Goal: Register for event/course

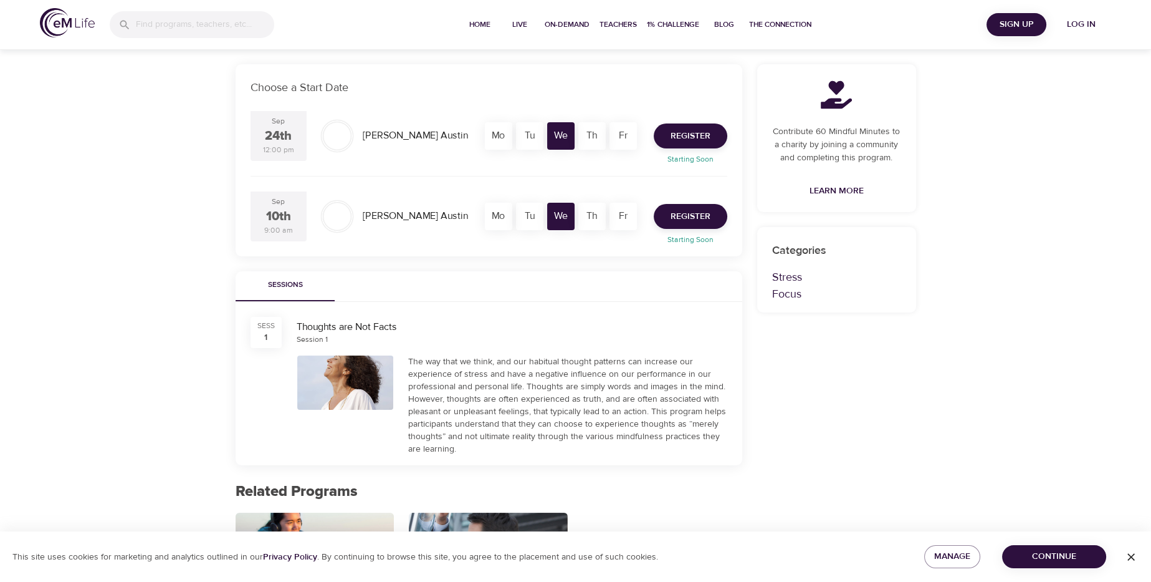
scroll to position [145, 0]
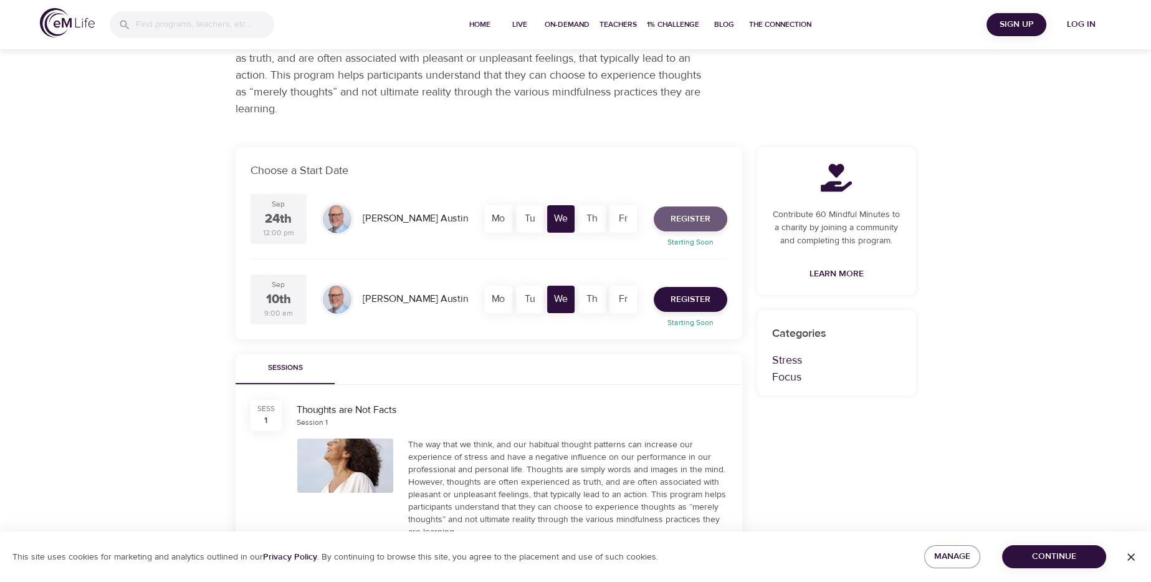
click at [694, 219] on span "Register" at bounding box center [691, 219] width 40 height 16
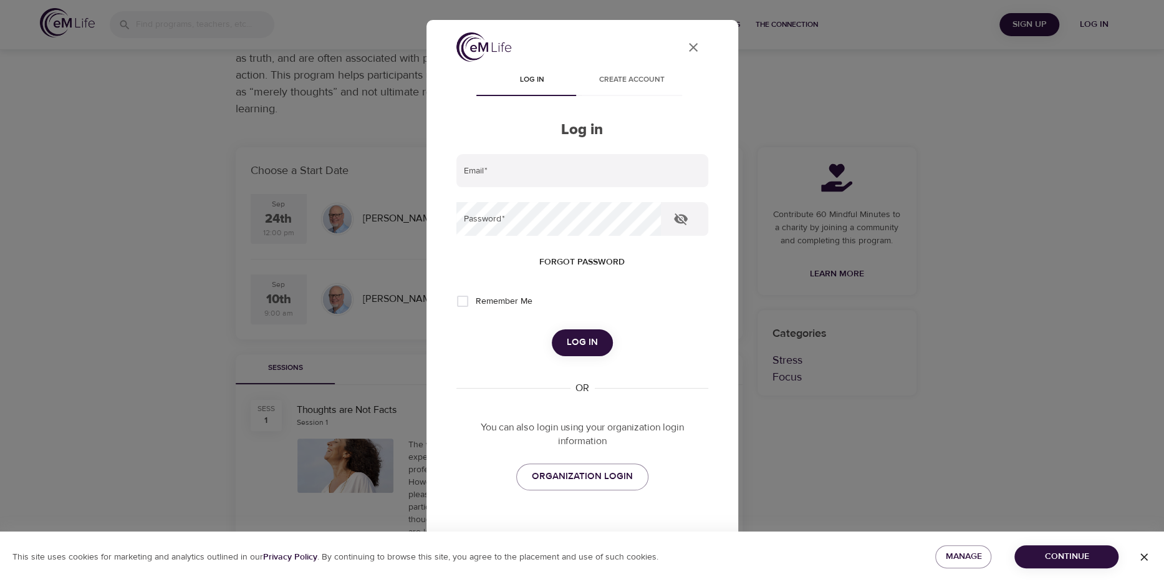
type input "ldalton@cuhsd.org"
click at [689, 45] on icon "close" at bounding box center [693, 47] width 9 height 9
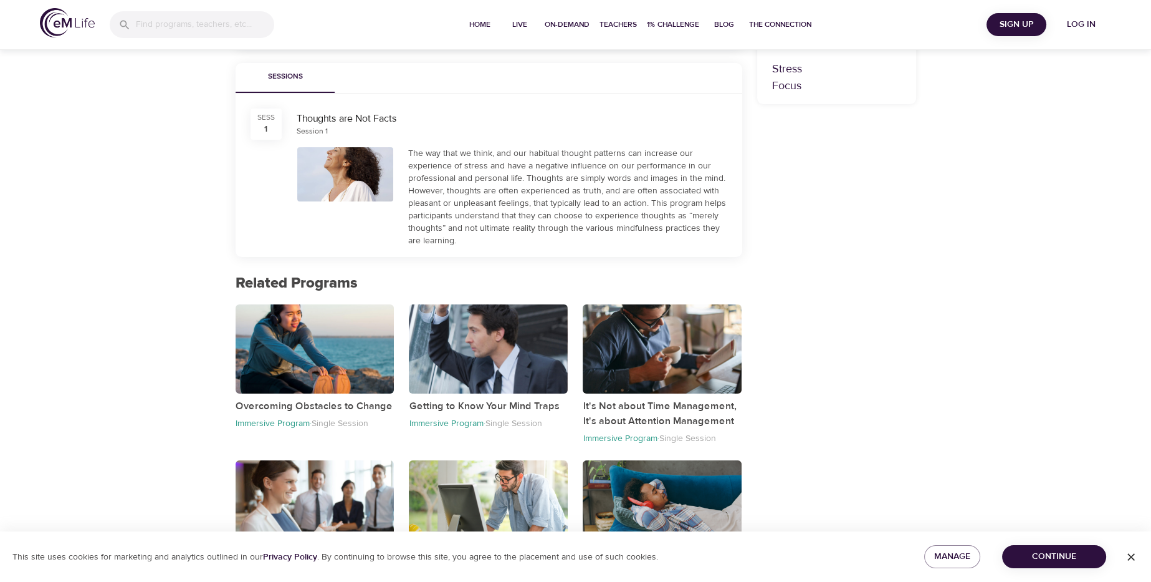
scroll to position [477, 0]
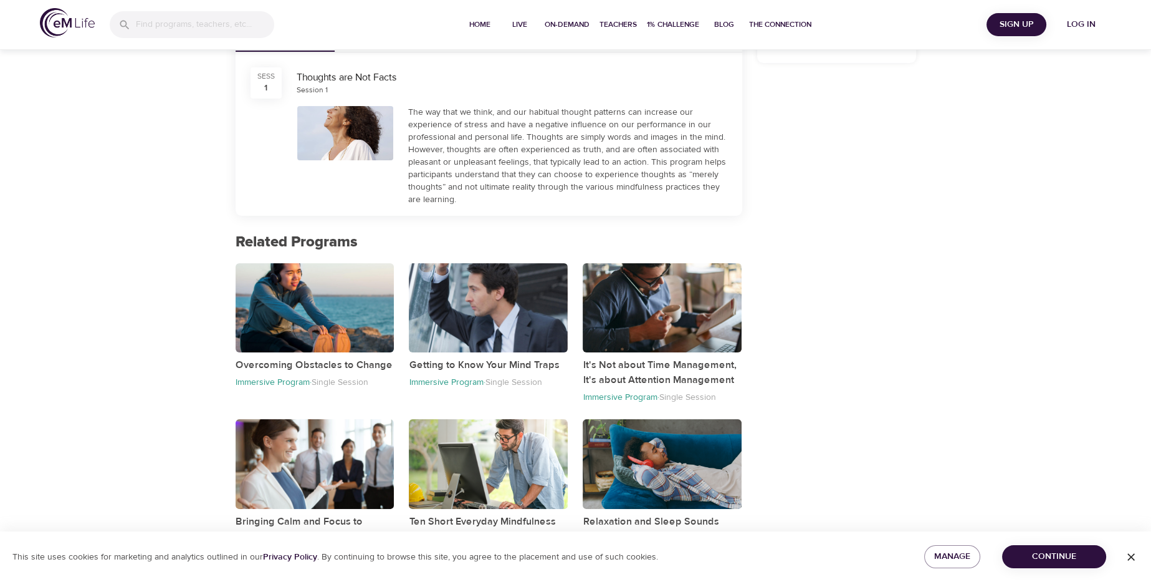
click at [340, 520] on p "Bringing Calm and Focus to Overwhelming Situations" at bounding box center [315, 529] width 159 height 30
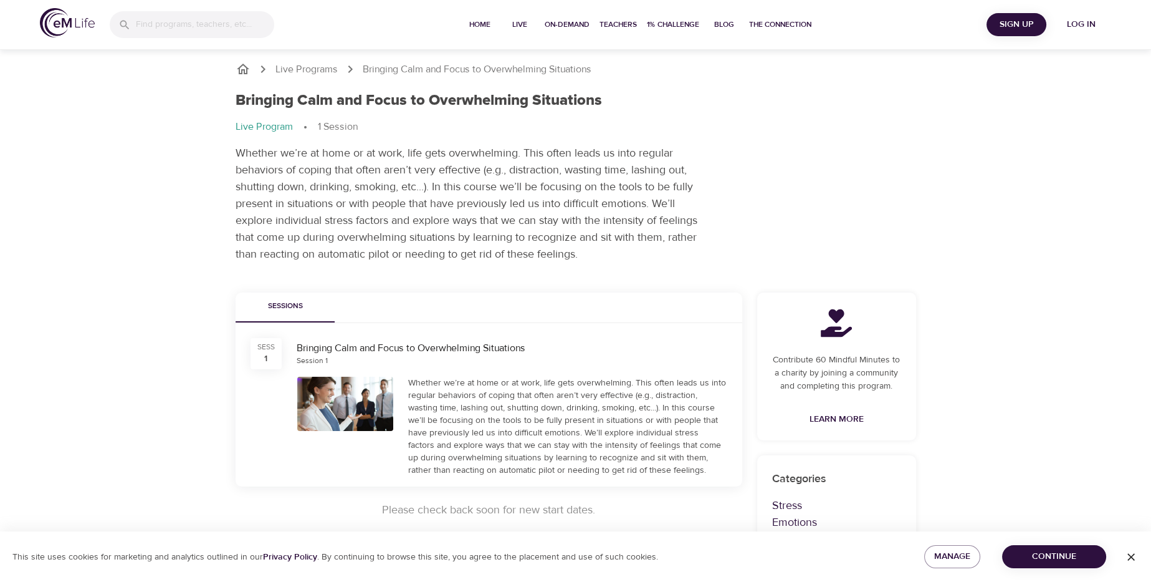
click at [321, 73] on p "Live Programs" at bounding box center [307, 69] width 62 height 14
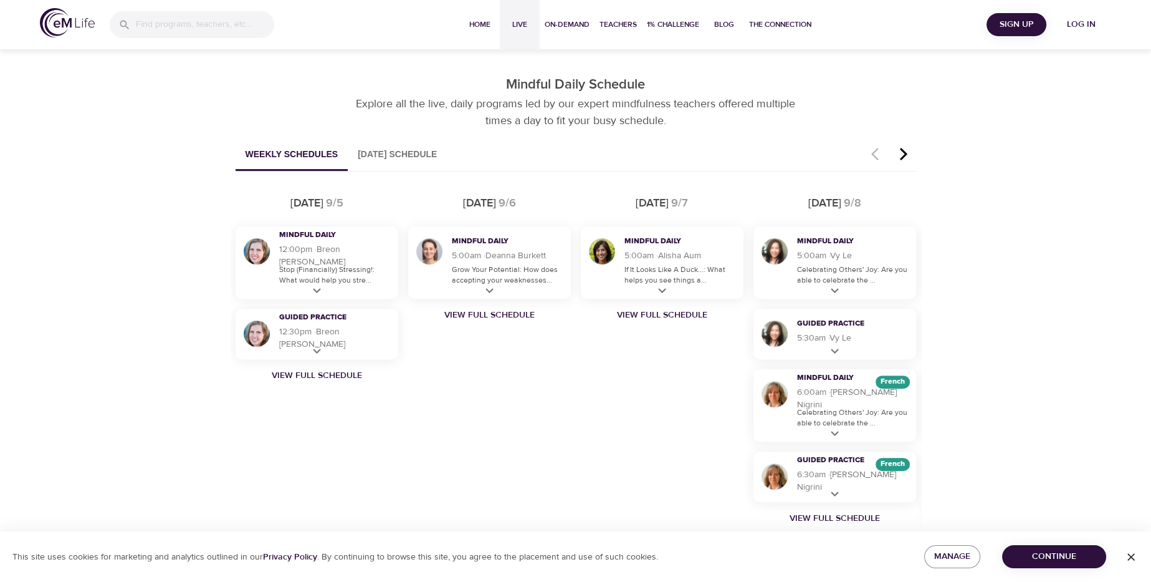
scroll to position [748, 0]
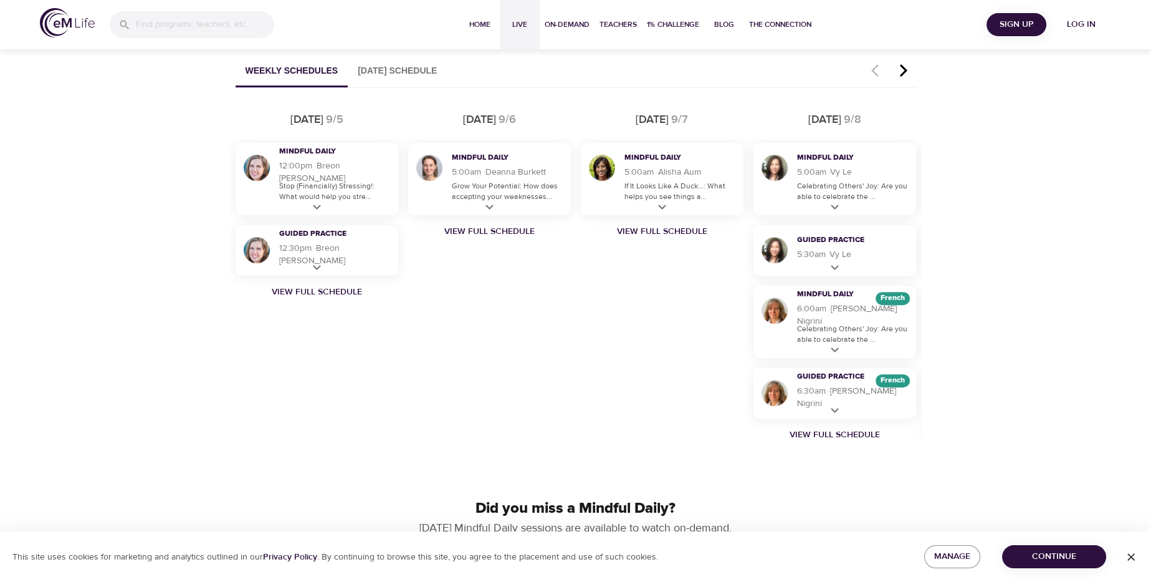
click at [301, 296] on link "View Full Schedule" at bounding box center [317, 291] width 173 height 12
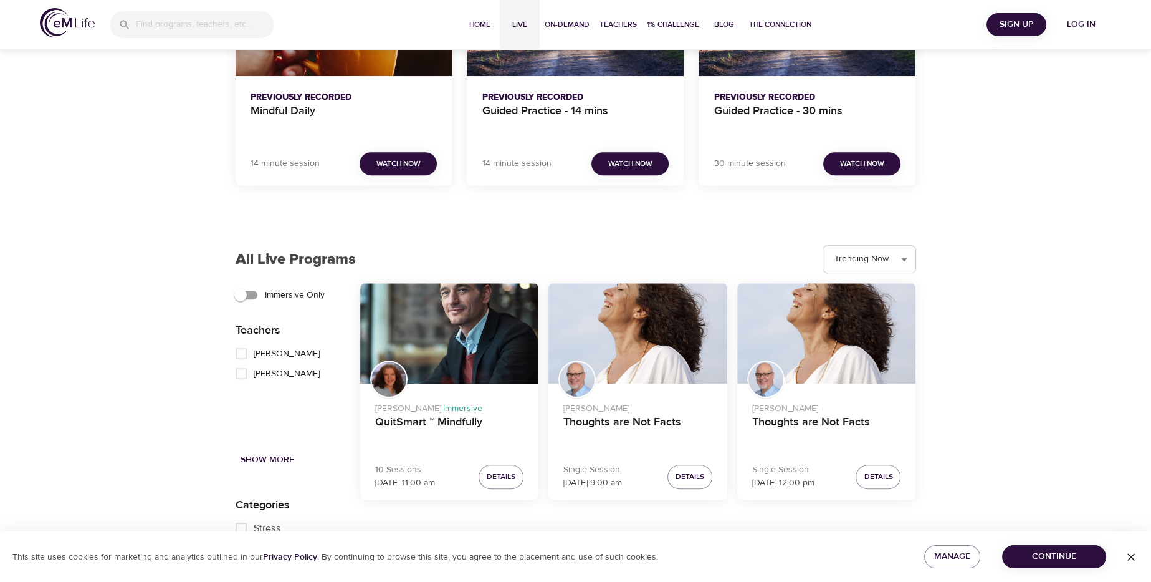
scroll to position [1163, 0]
